Goal: Information Seeking & Learning: Understand process/instructions

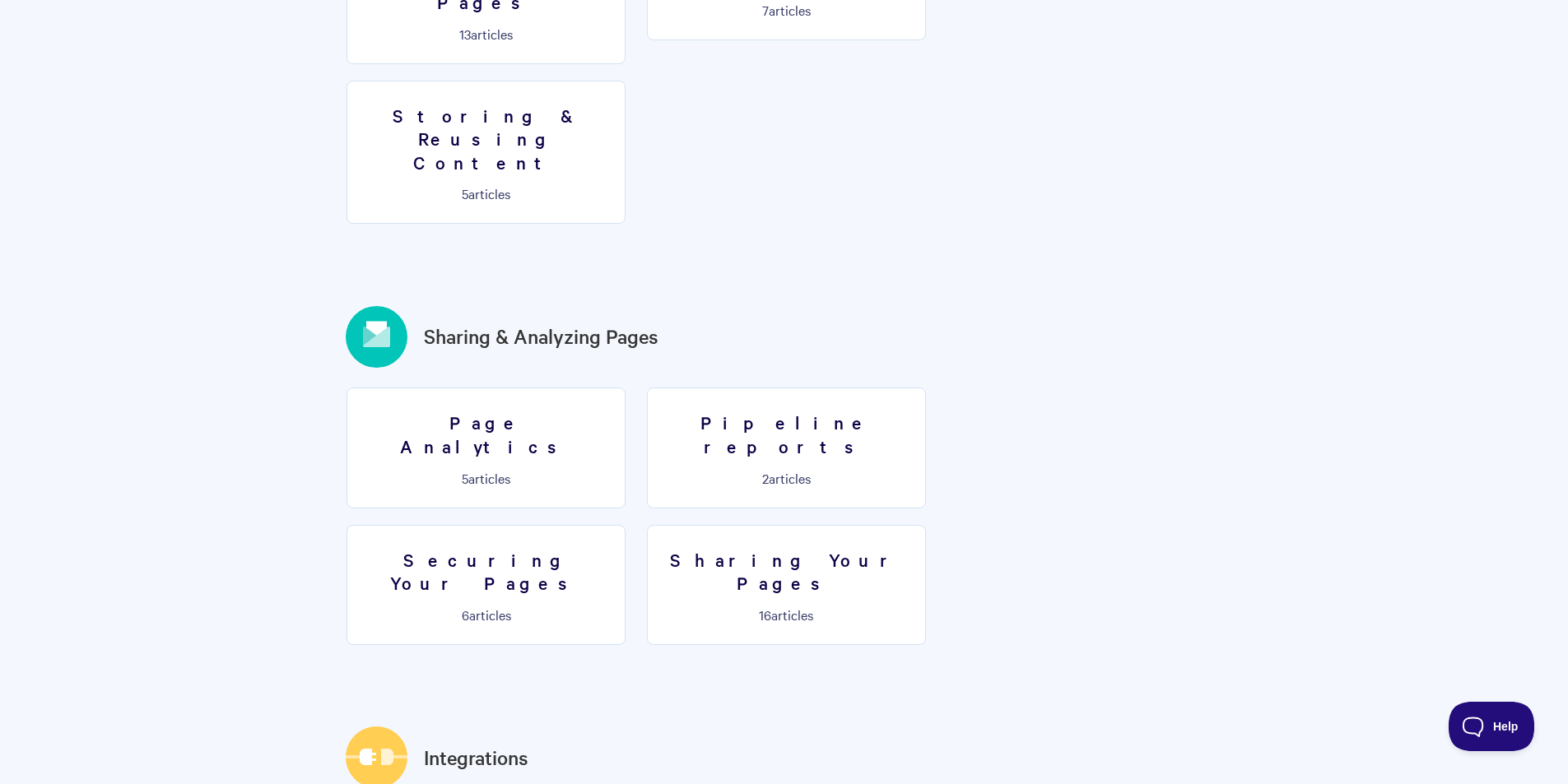
scroll to position [1729, 0]
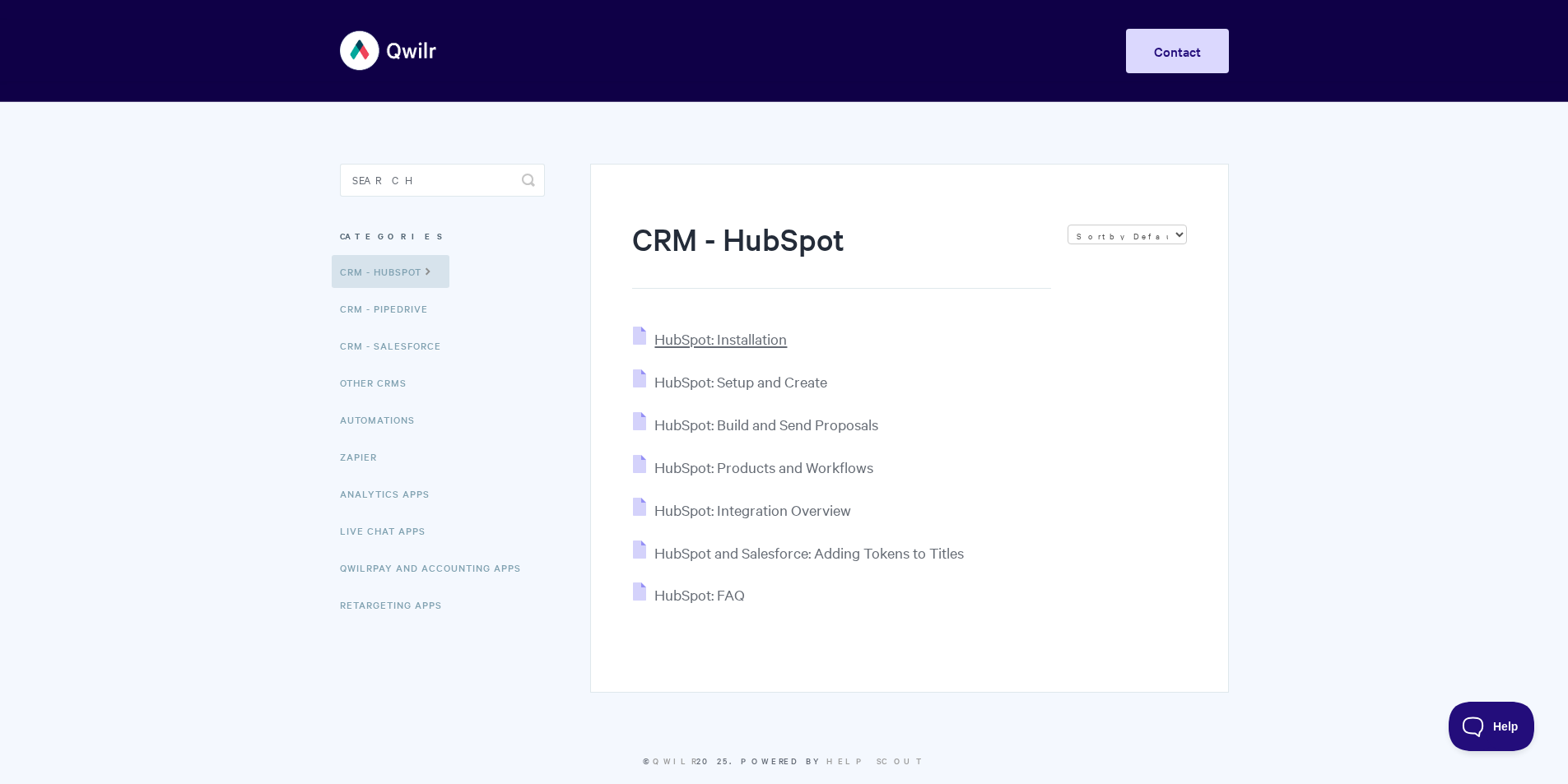
click at [697, 341] on span "HubSpot: Installation" at bounding box center [720, 338] width 132 height 19
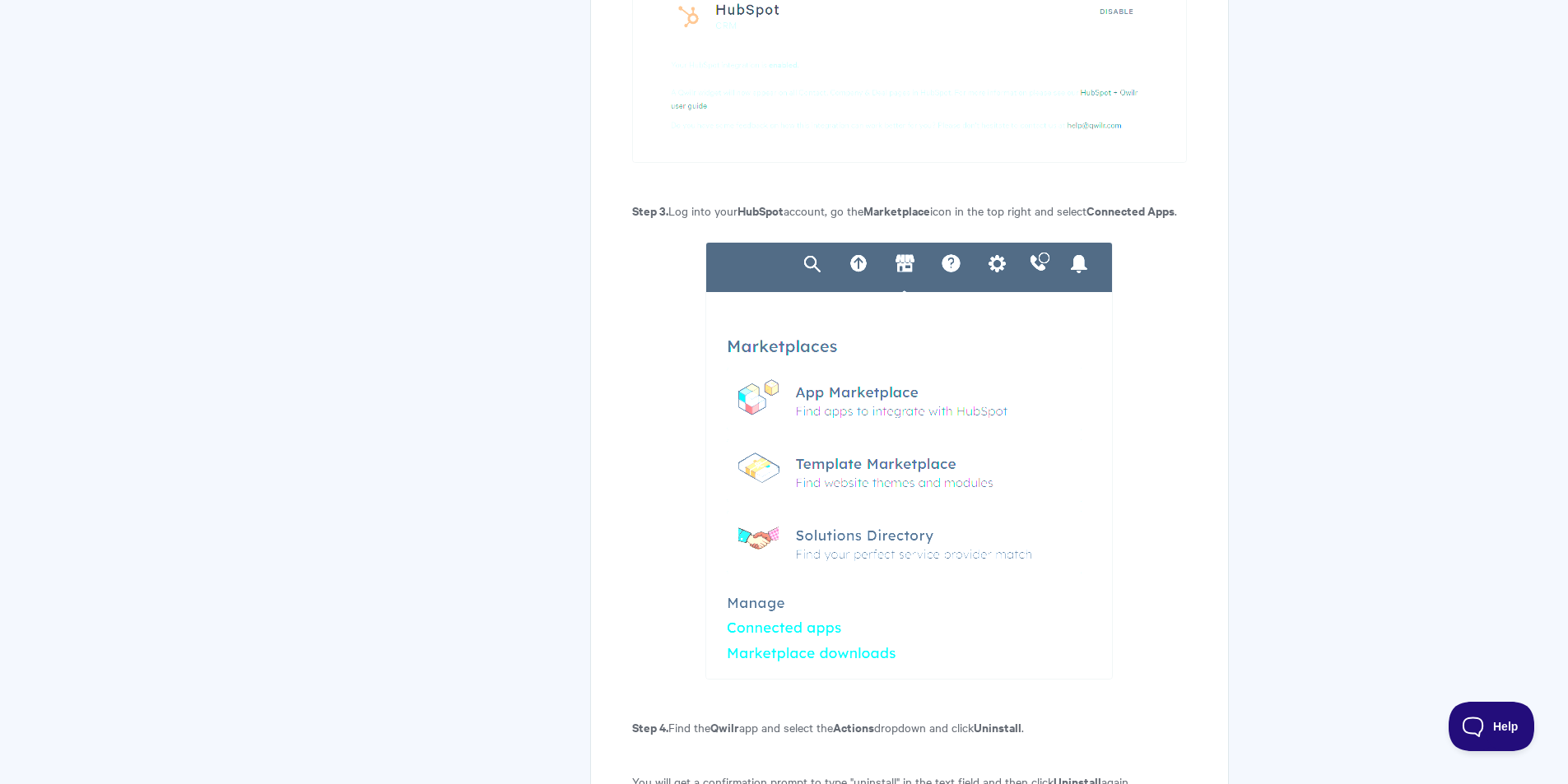
scroll to position [3431, 0]
